Goal: Information Seeking & Learning: Learn about a topic

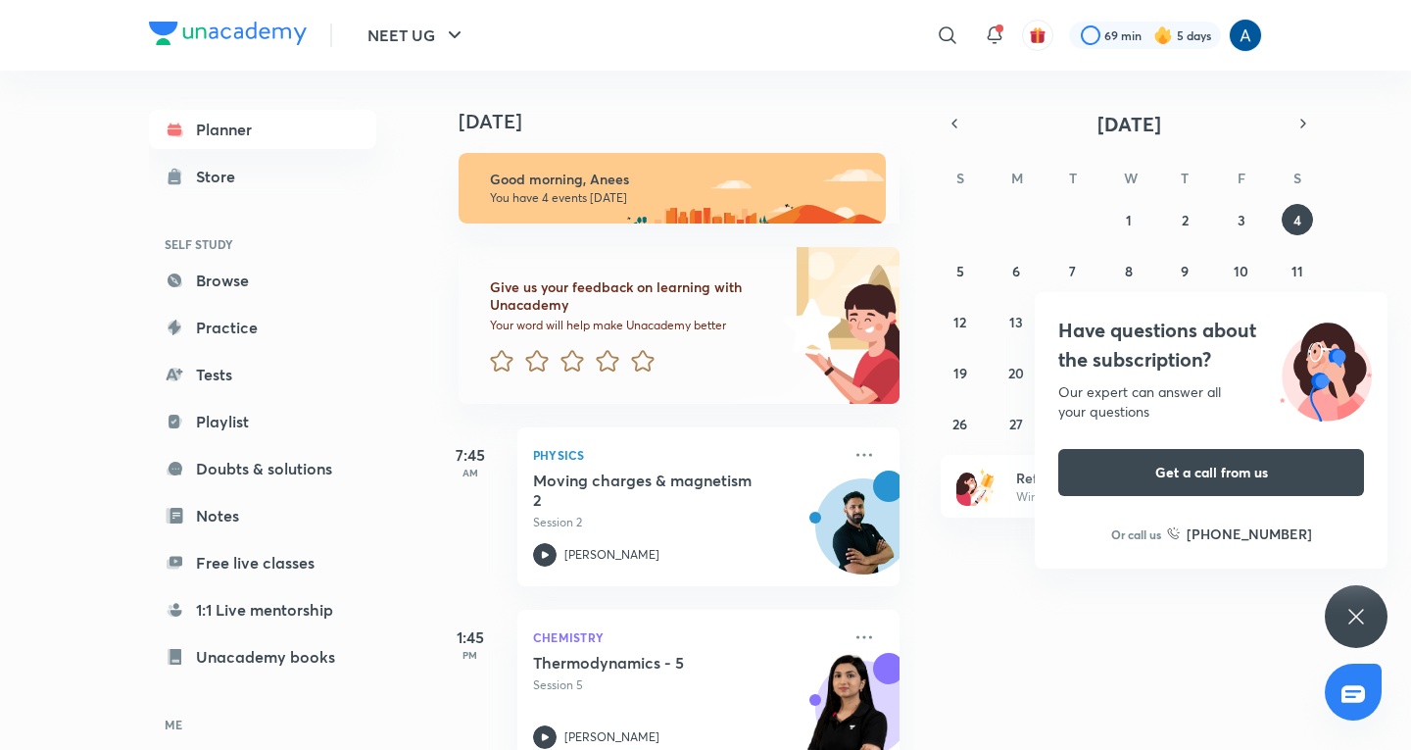
click at [1359, 601] on div "Have questions about the subscription? Our expert can answer all your questions…" at bounding box center [1356, 616] width 63 height 63
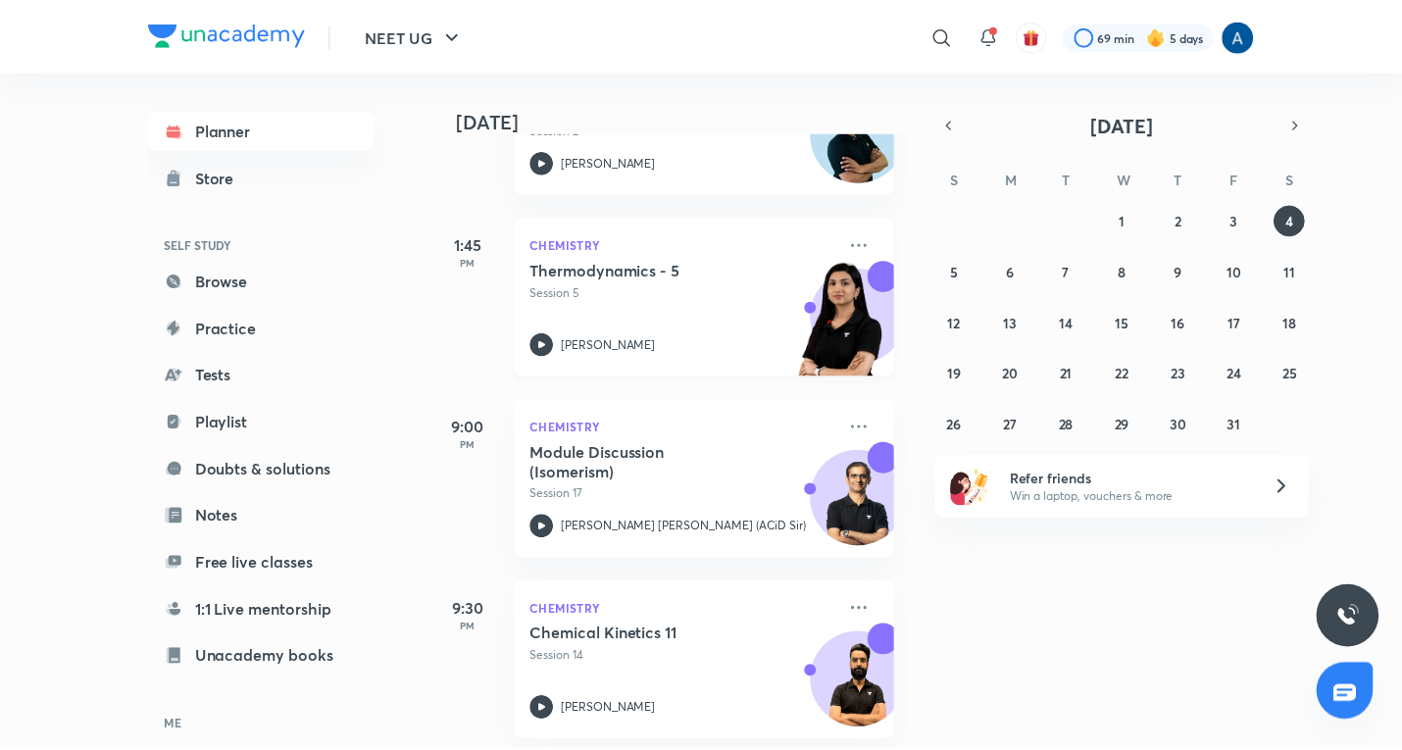
scroll to position [414, 0]
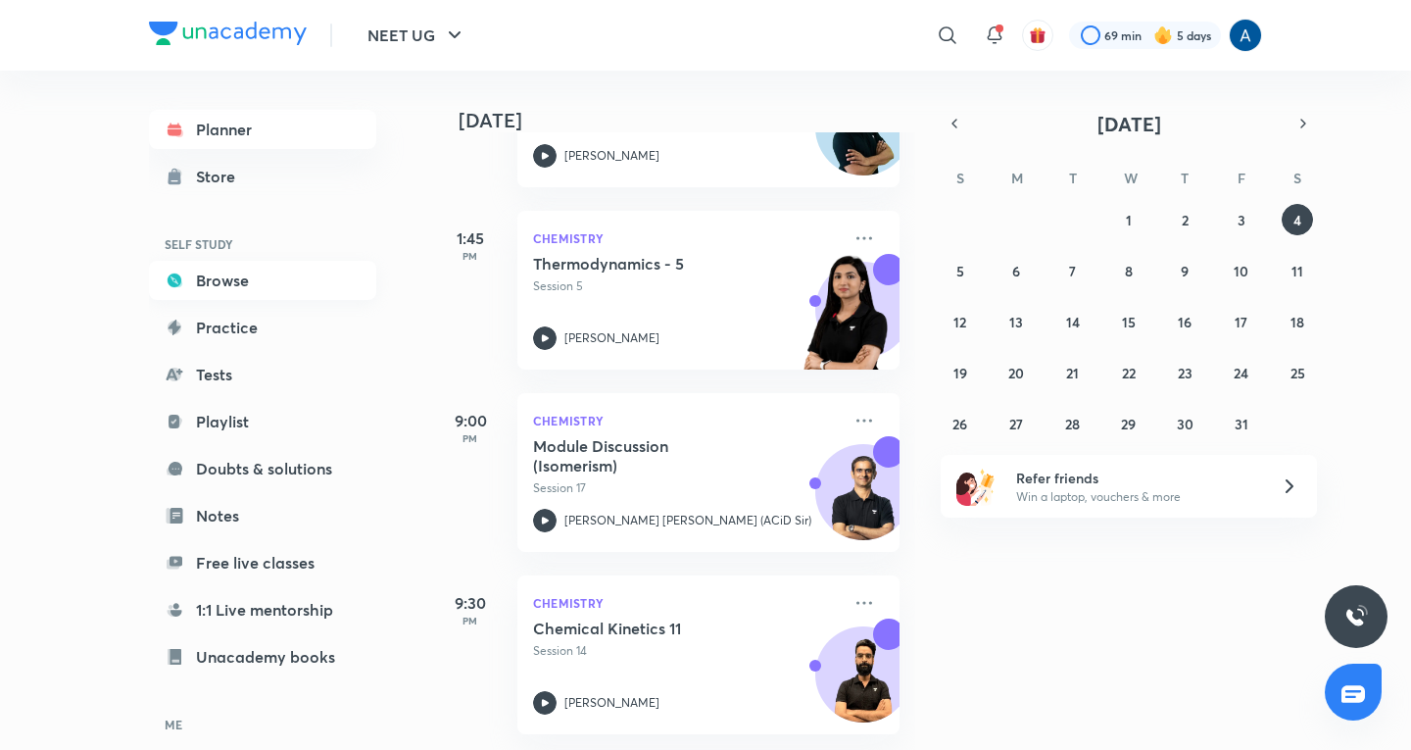
click at [204, 265] on link "Browse" at bounding box center [262, 280] width 227 height 39
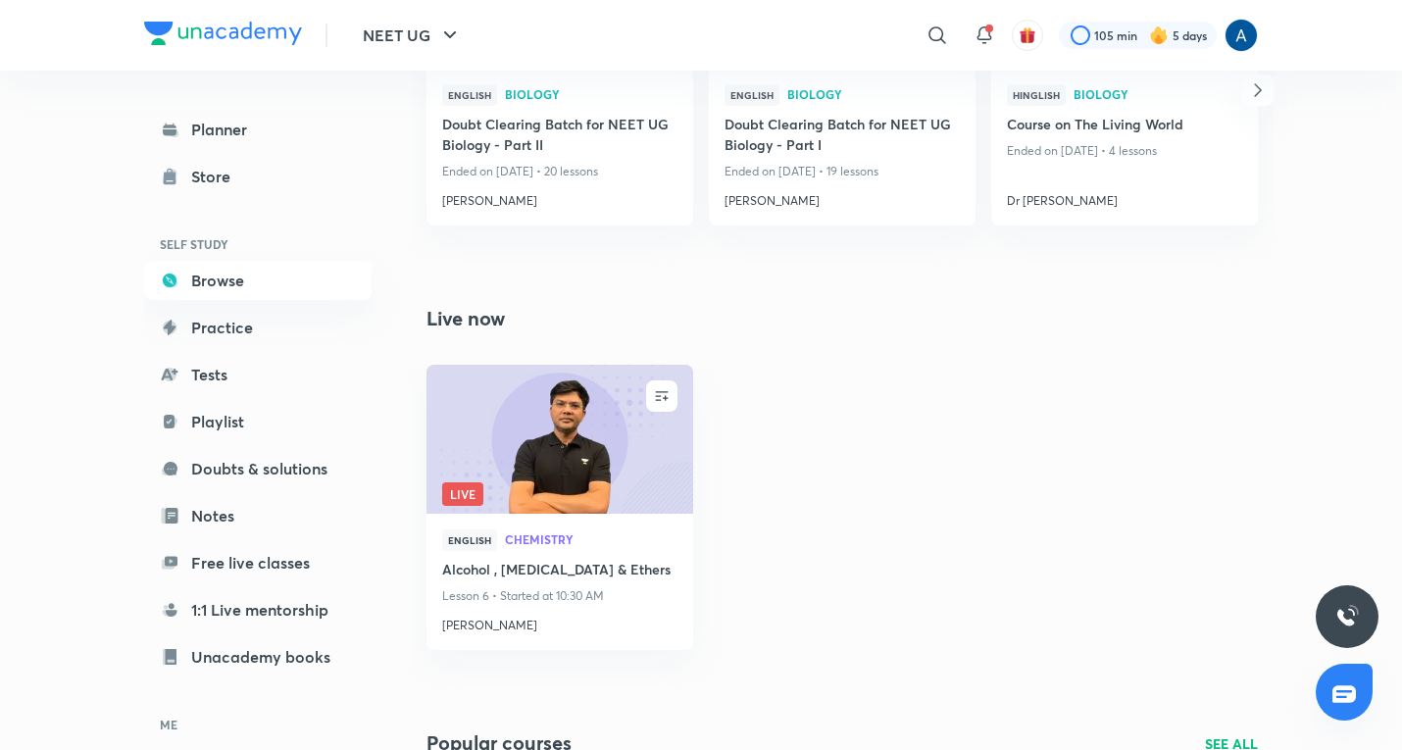
scroll to position [1471, 0]
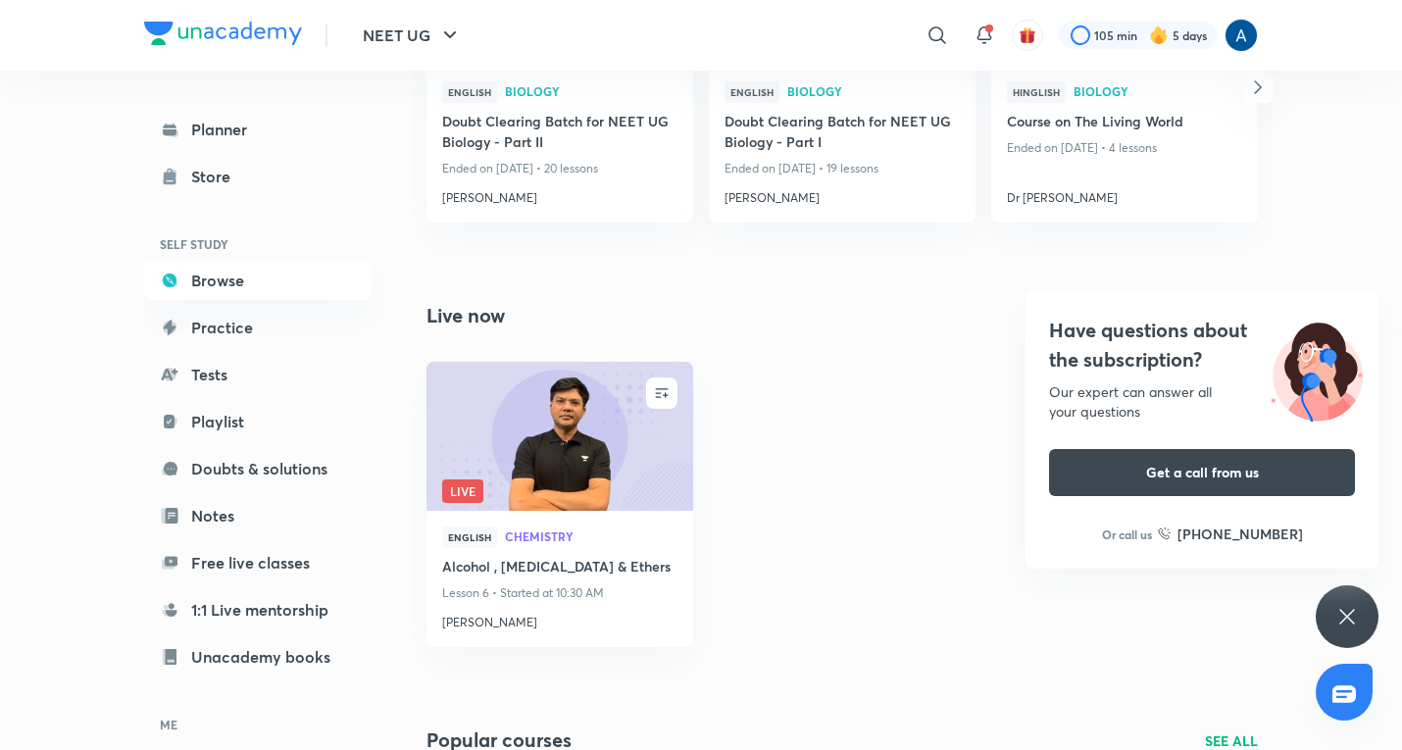
click at [1361, 613] on div "Have questions about the subscription? Our expert can answer all your questions…" at bounding box center [1346, 616] width 63 height 63
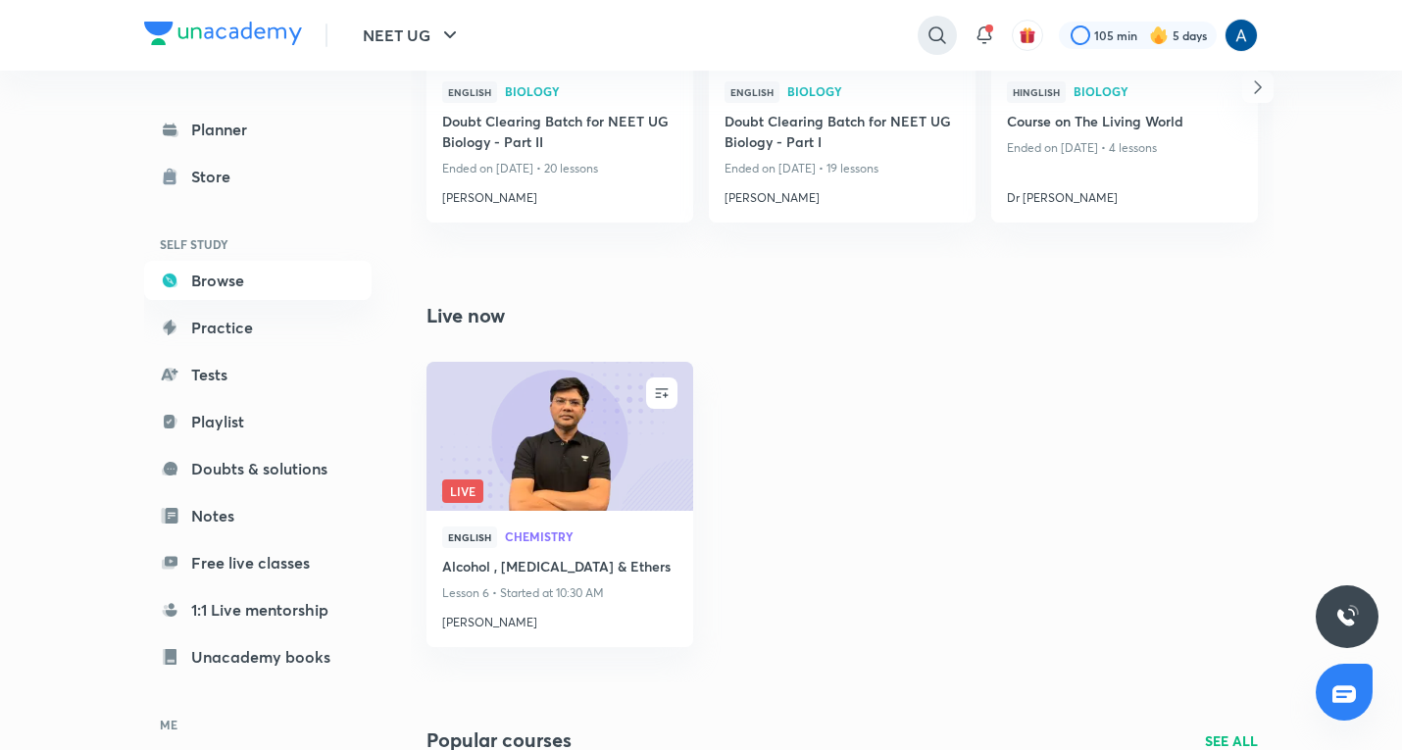
click at [931, 31] on icon at bounding box center [937, 36] width 24 height 24
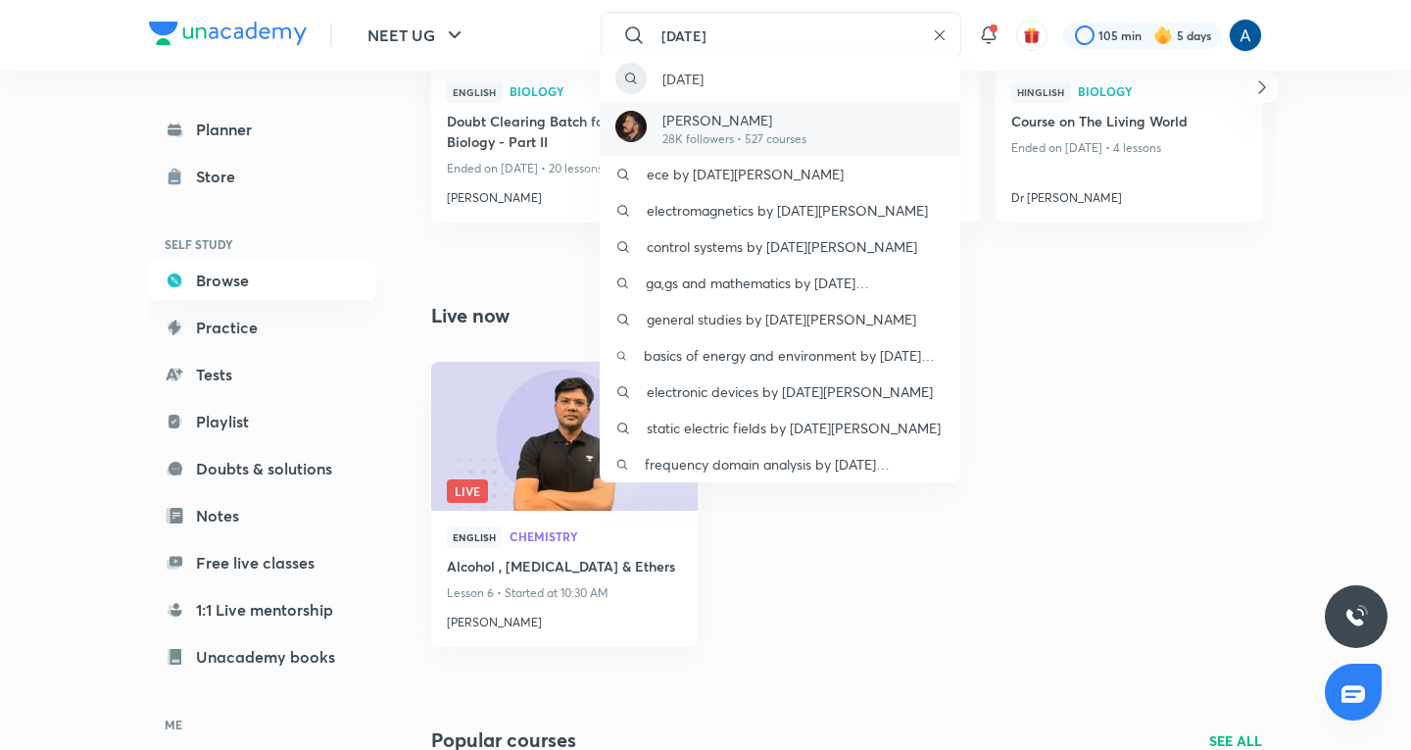
type input "[DATE]"
click at [799, 124] on p "[PERSON_NAME]" at bounding box center [735, 120] width 144 height 21
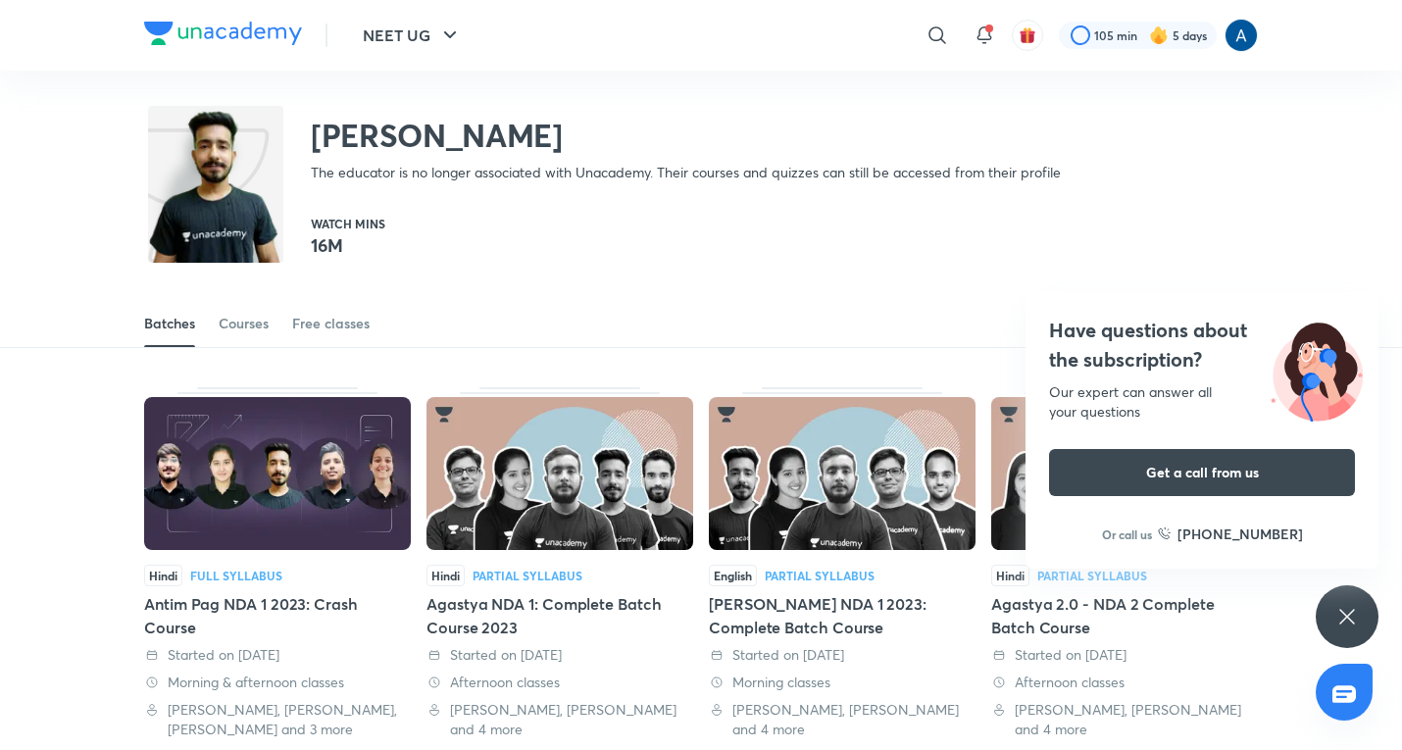
click at [1350, 607] on icon at bounding box center [1347, 617] width 24 height 24
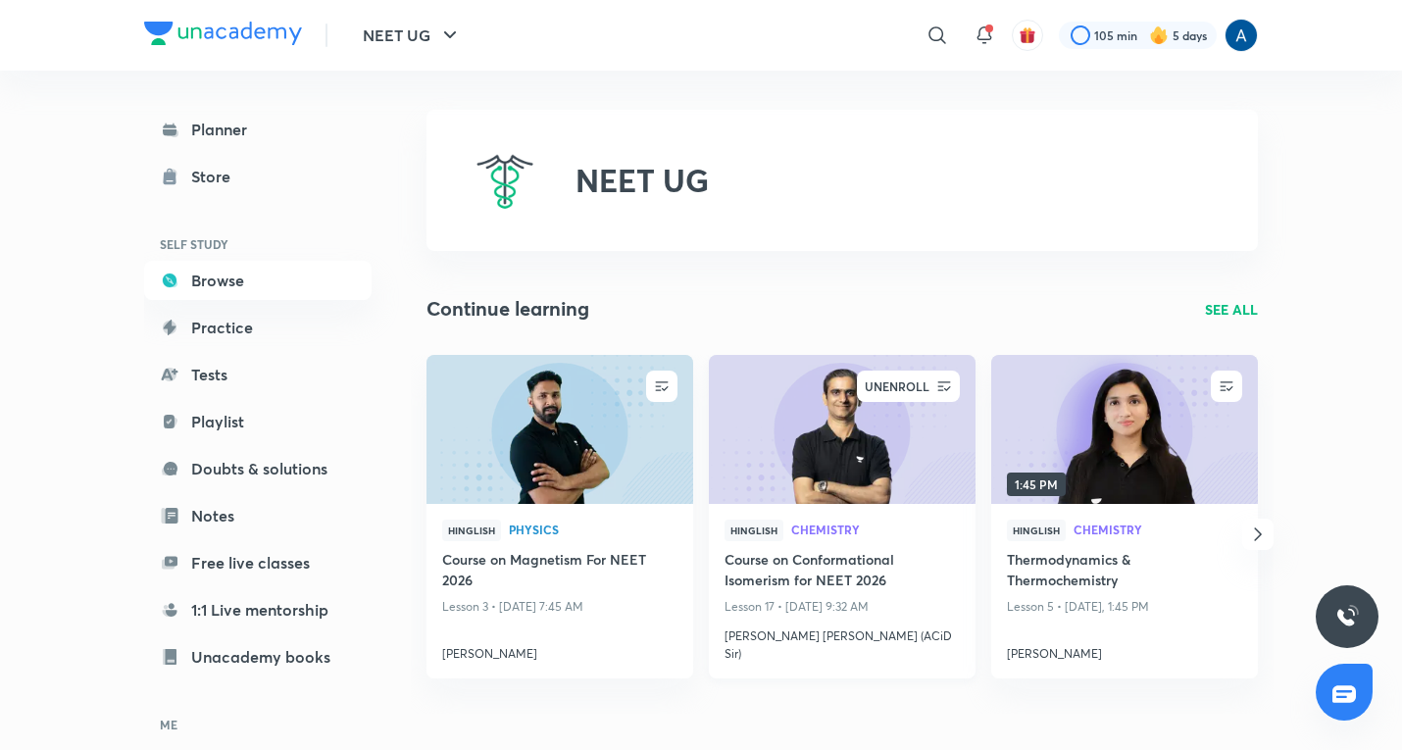
click at [895, 378] on div "UNENROLL" at bounding box center [897, 386] width 76 height 31
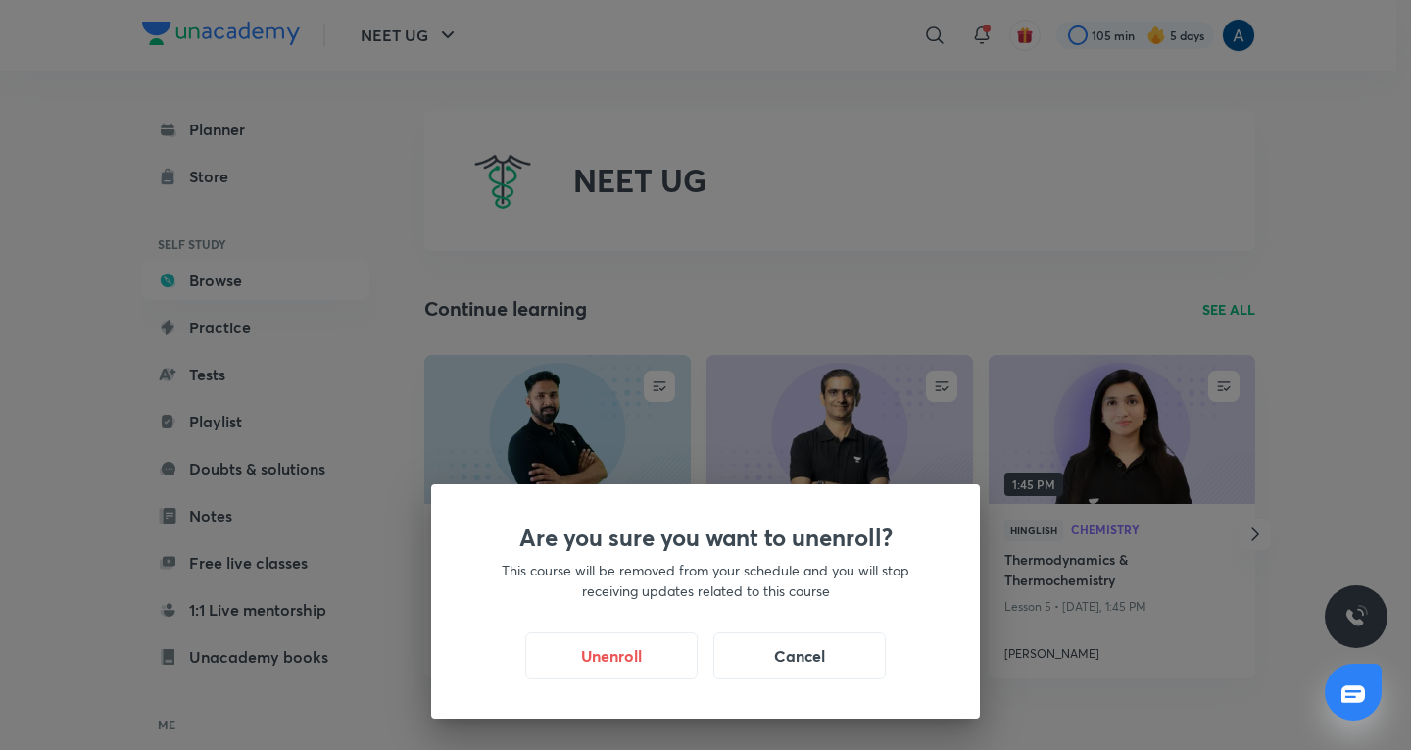
click at [974, 255] on div "Are you sure you want to unenroll? This course will be removed from your schedu…" at bounding box center [705, 375] width 1411 height 750
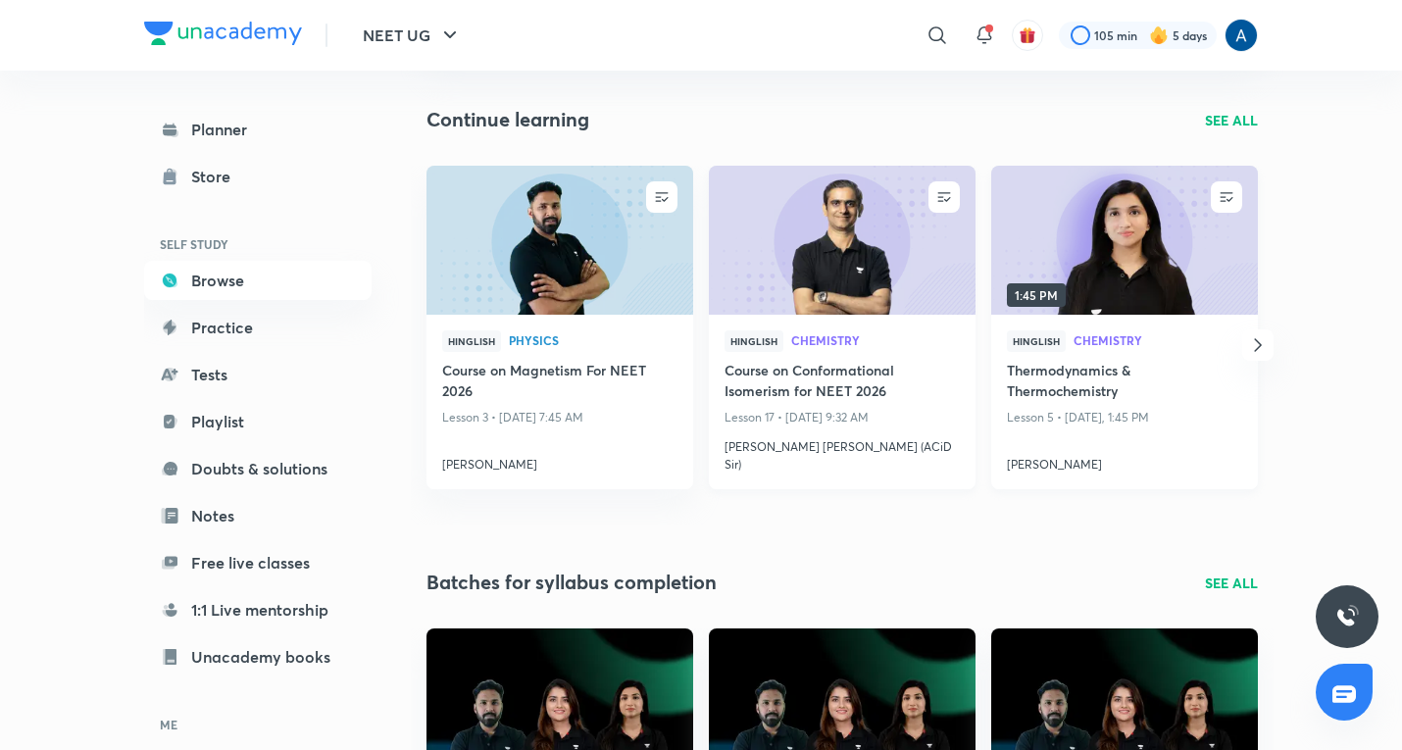
scroll to position [196, 0]
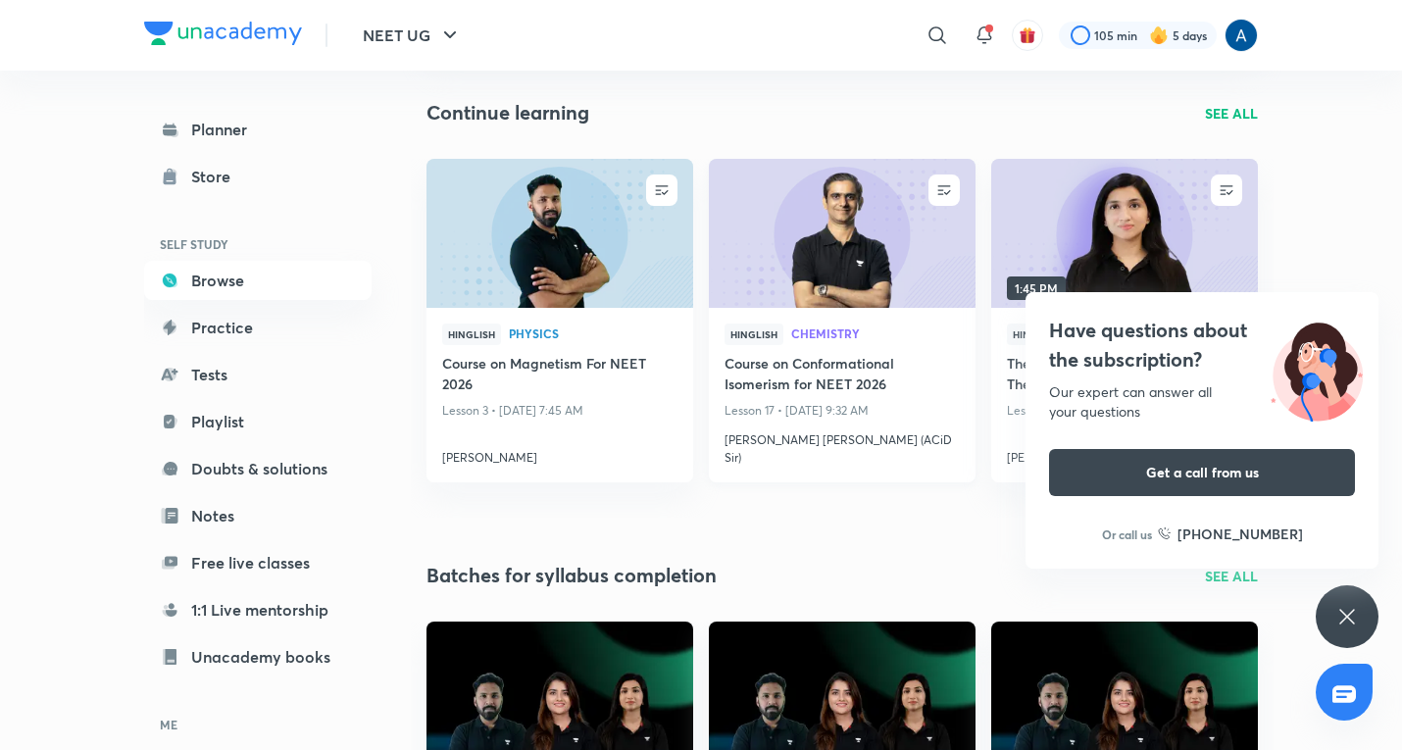
click at [1339, 627] on icon at bounding box center [1347, 617] width 24 height 24
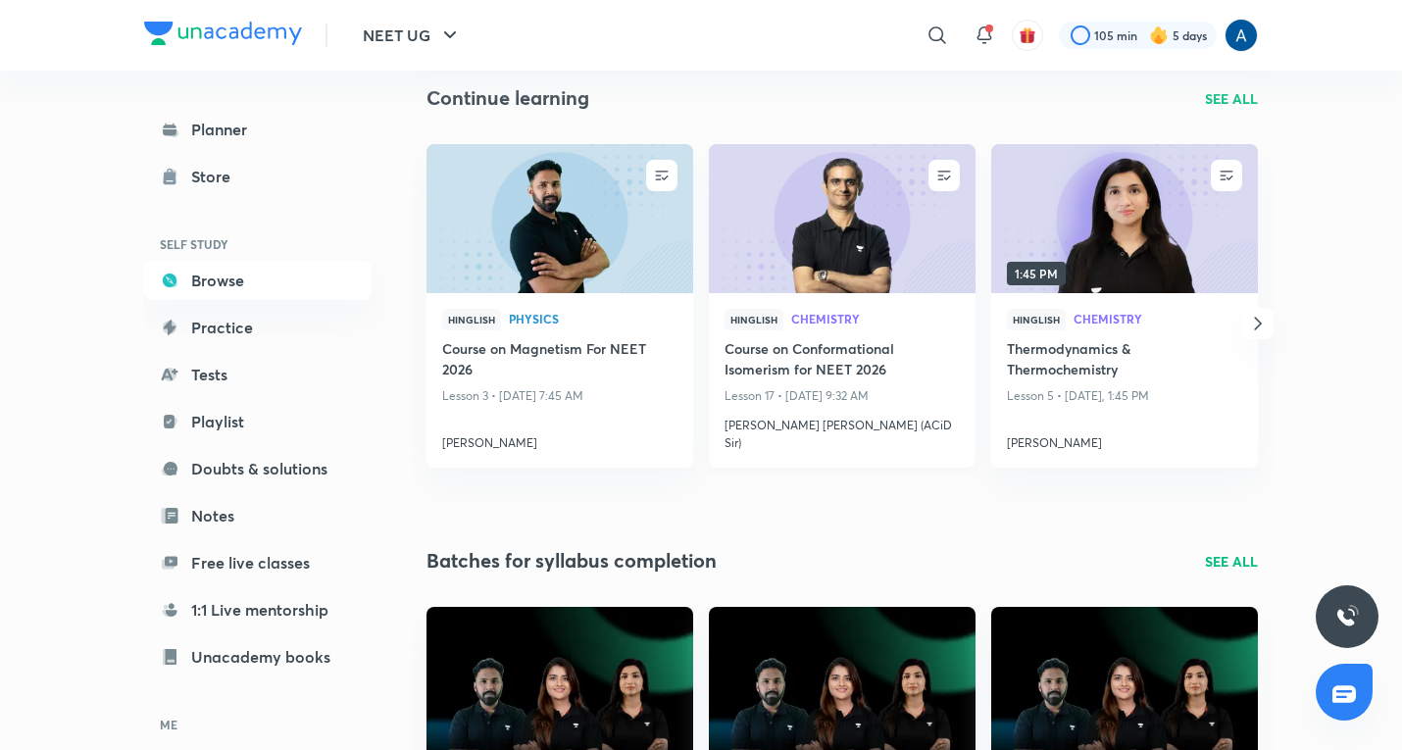
scroll to position [98, 0]
